Goal: Transaction & Acquisition: Subscribe to service/newsletter

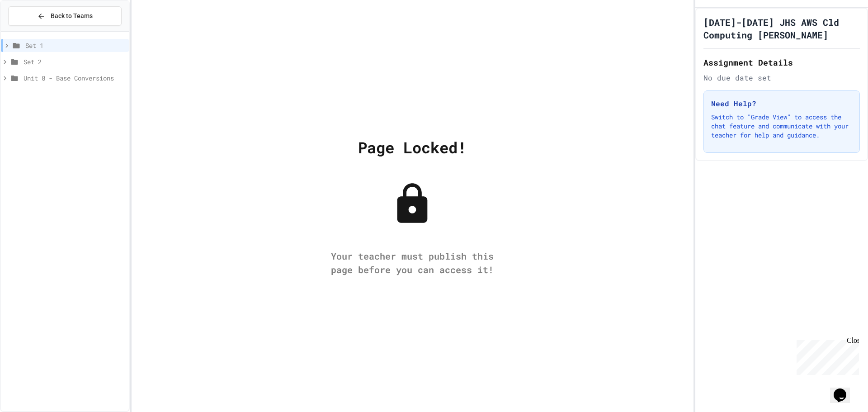
click at [63, 46] on span "Set 1" at bounding box center [75, 45] width 100 height 9
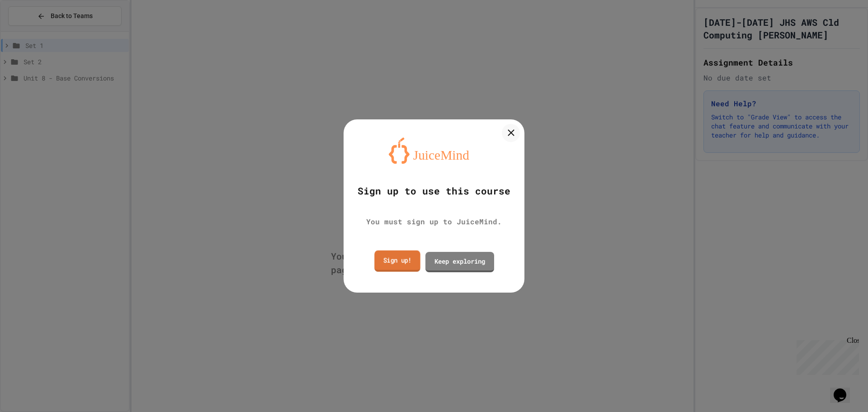
click at [400, 259] on link "Sign up!" at bounding box center [397, 260] width 46 height 21
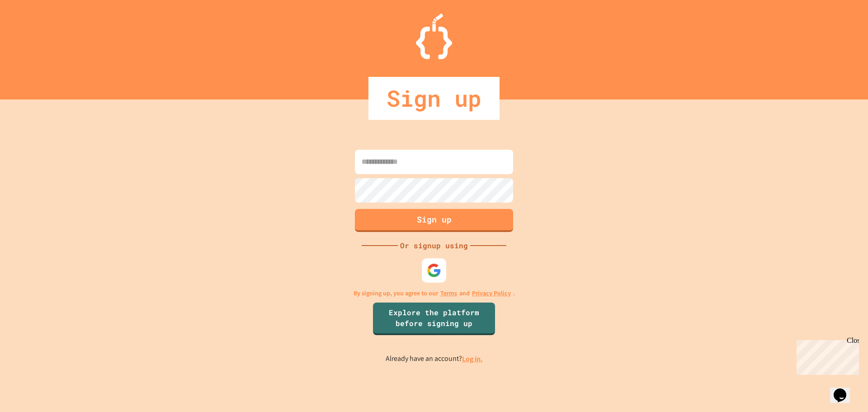
click at [445, 271] on div at bounding box center [434, 270] width 24 height 24
click at [542, 38] on div at bounding box center [434, 37] width 868 height 46
click at [453, 171] on input at bounding box center [434, 162] width 158 height 24
click at [472, 360] on link "Log in." at bounding box center [472, 358] width 21 height 9
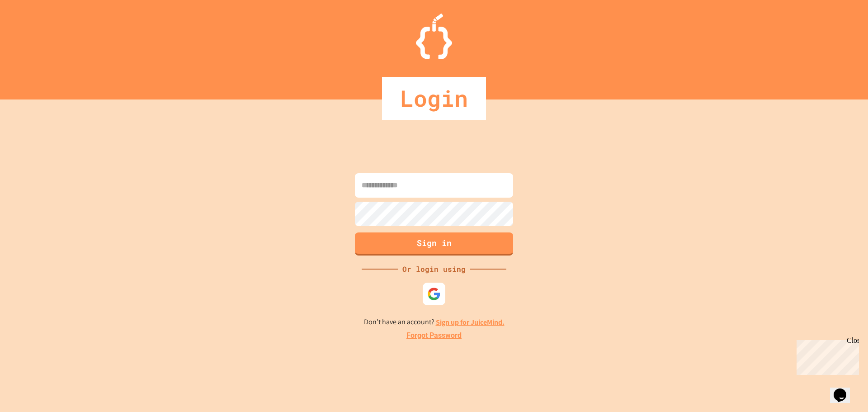
click at [415, 181] on input at bounding box center [434, 185] width 158 height 24
type input "**********"
